Goal: Task Accomplishment & Management: Manage account settings

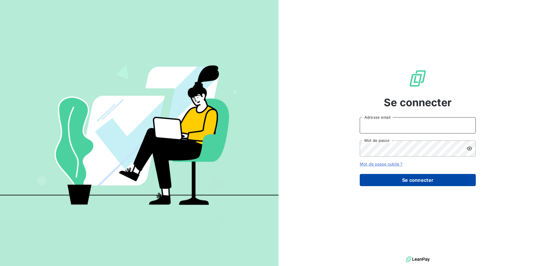
type input "[EMAIL_ADDRESS][DOMAIN_NAME]"
click at [416, 180] on button "Se connecter" at bounding box center [417, 180] width 116 height 12
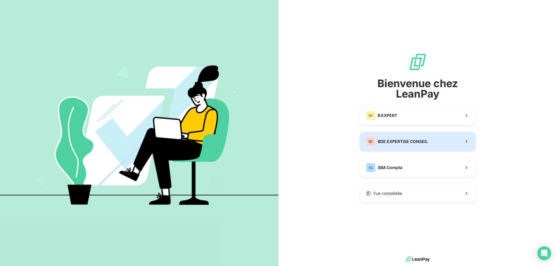
click at [409, 143] on span "BDE EXPERTISE CONSEIL" at bounding box center [402, 142] width 50 height 6
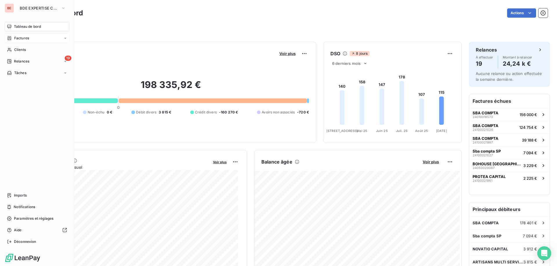
click at [25, 39] on span "Factures" at bounding box center [21, 38] width 15 height 5
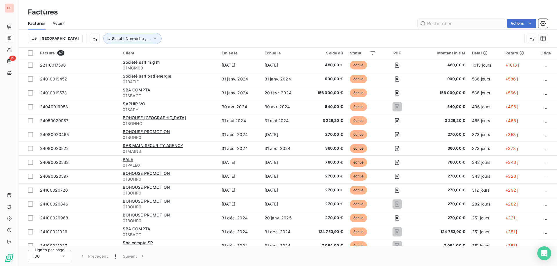
click at [440, 23] on input "text" at bounding box center [460, 23] width 87 height 9
click at [112, 36] on span "Statut : Non-échu , ..." at bounding box center [131, 38] width 39 height 5
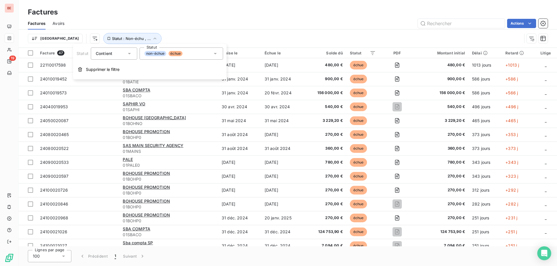
click at [162, 52] on span "non-échue" at bounding box center [155, 53] width 22 height 5
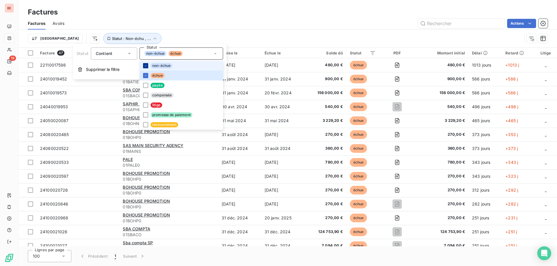
click at [146, 65] on icon at bounding box center [145, 65] width 3 height 3
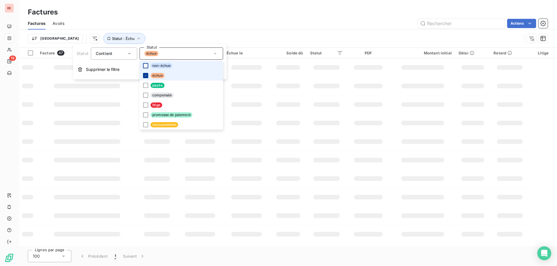
click at [145, 75] on icon at bounding box center [145, 75] width 3 height 3
click at [218, 15] on div "Factures" at bounding box center [288, 12] width 538 height 10
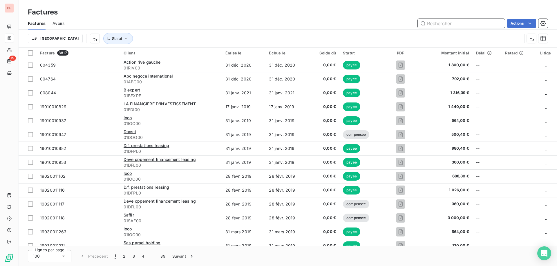
click at [430, 24] on input "text" at bounding box center [460, 23] width 87 height 9
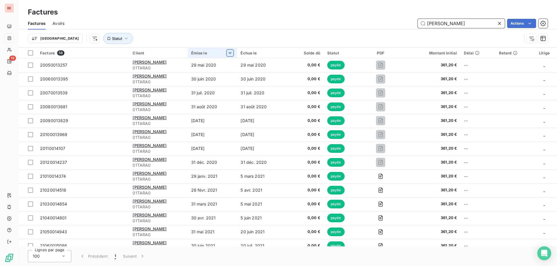
type input "[PERSON_NAME]"
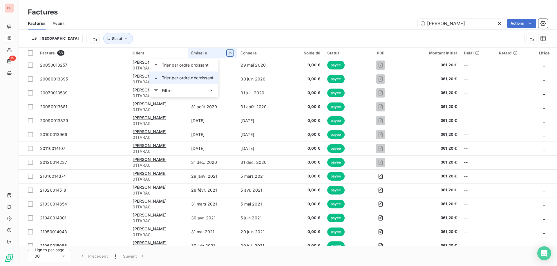
click at [196, 76] on span "Trier par ordre décroissant" at bounding box center [188, 78] width 52 height 6
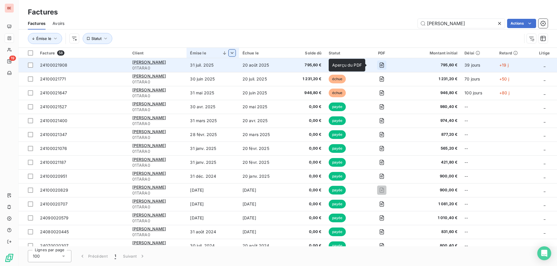
click at [380, 66] on icon "button" at bounding box center [381, 65] width 2 height 2
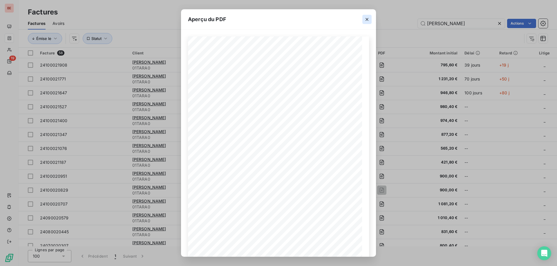
click at [366, 17] on icon "button" at bounding box center [367, 20] width 6 height 6
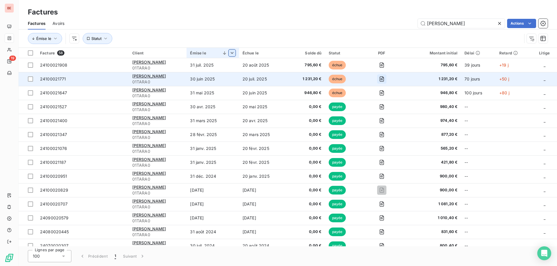
click at [379, 79] on icon "button" at bounding box center [382, 79] width 6 height 6
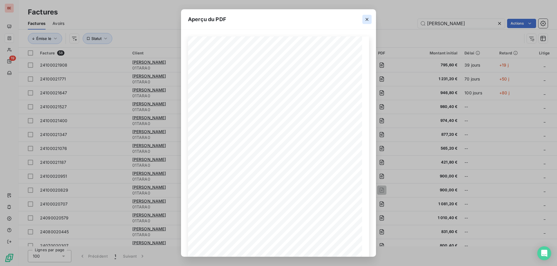
click at [368, 18] on icon "button" at bounding box center [367, 20] width 6 height 6
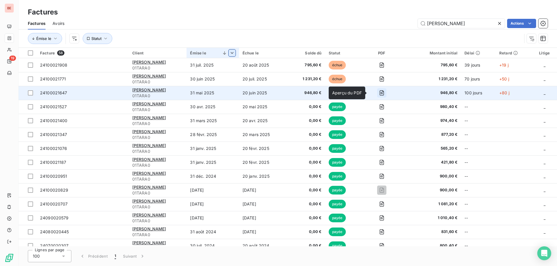
click at [379, 91] on icon "button" at bounding box center [382, 93] width 6 height 6
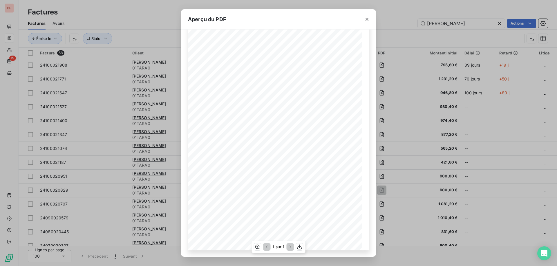
scroll to position [32, 0]
click at [365, 19] on icon "button" at bounding box center [367, 20] width 6 height 6
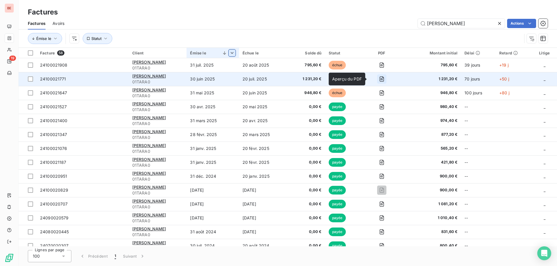
click at [379, 79] on icon "button" at bounding box center [382, 79] width 6 height 6
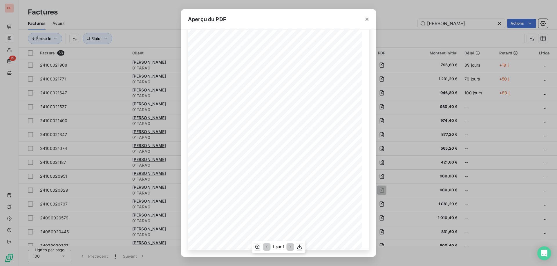
scroll to position [0, 0]
click at [366, 18] on icon "button" at bounding box center [367, 20] width 6 height 6
